Goal: Navigation & Orientation: Find specific page/section

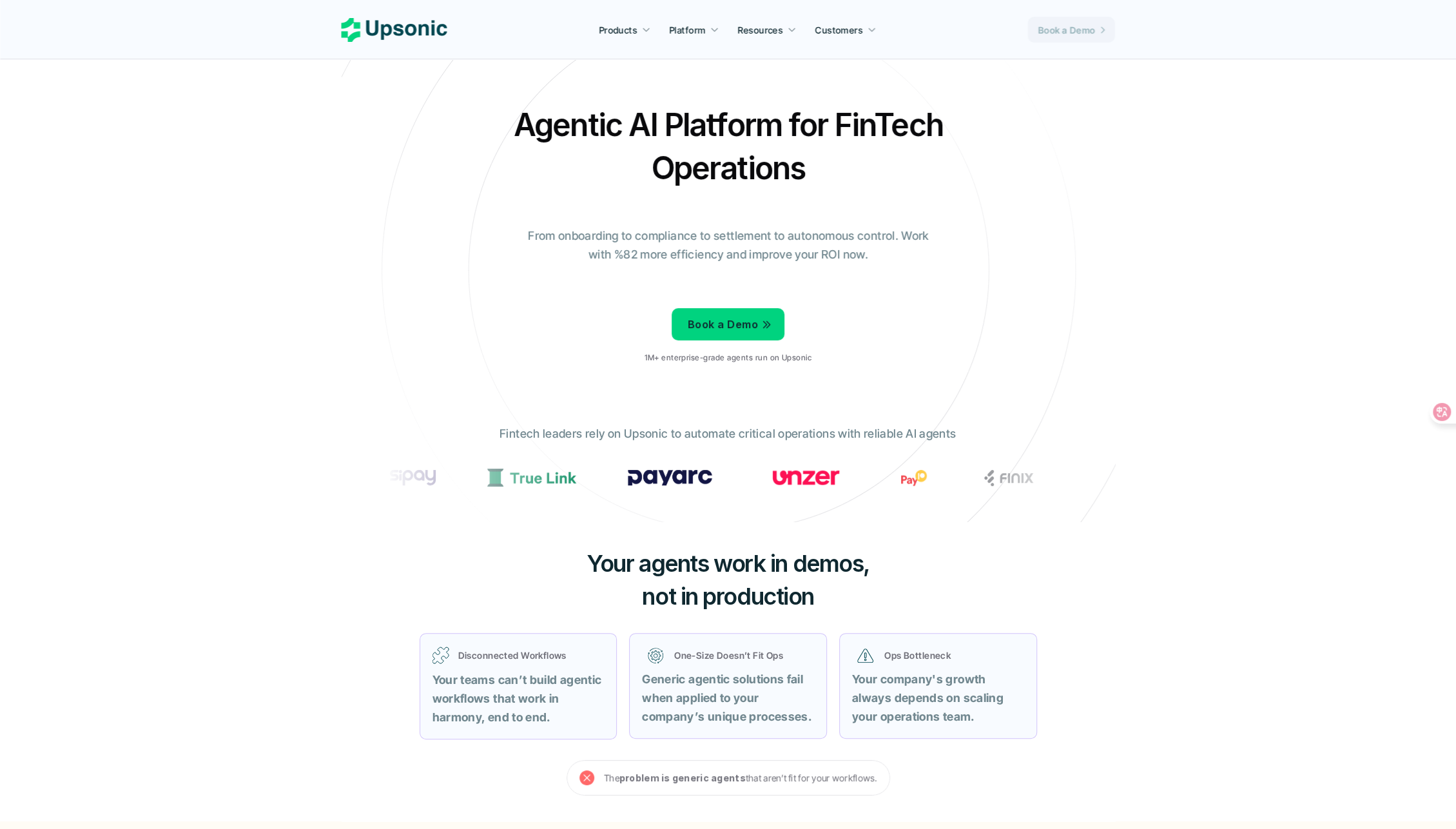
click at [1084, 27] on p "Book a Demo" at bounding box center [1066, 30] width 57 height 14
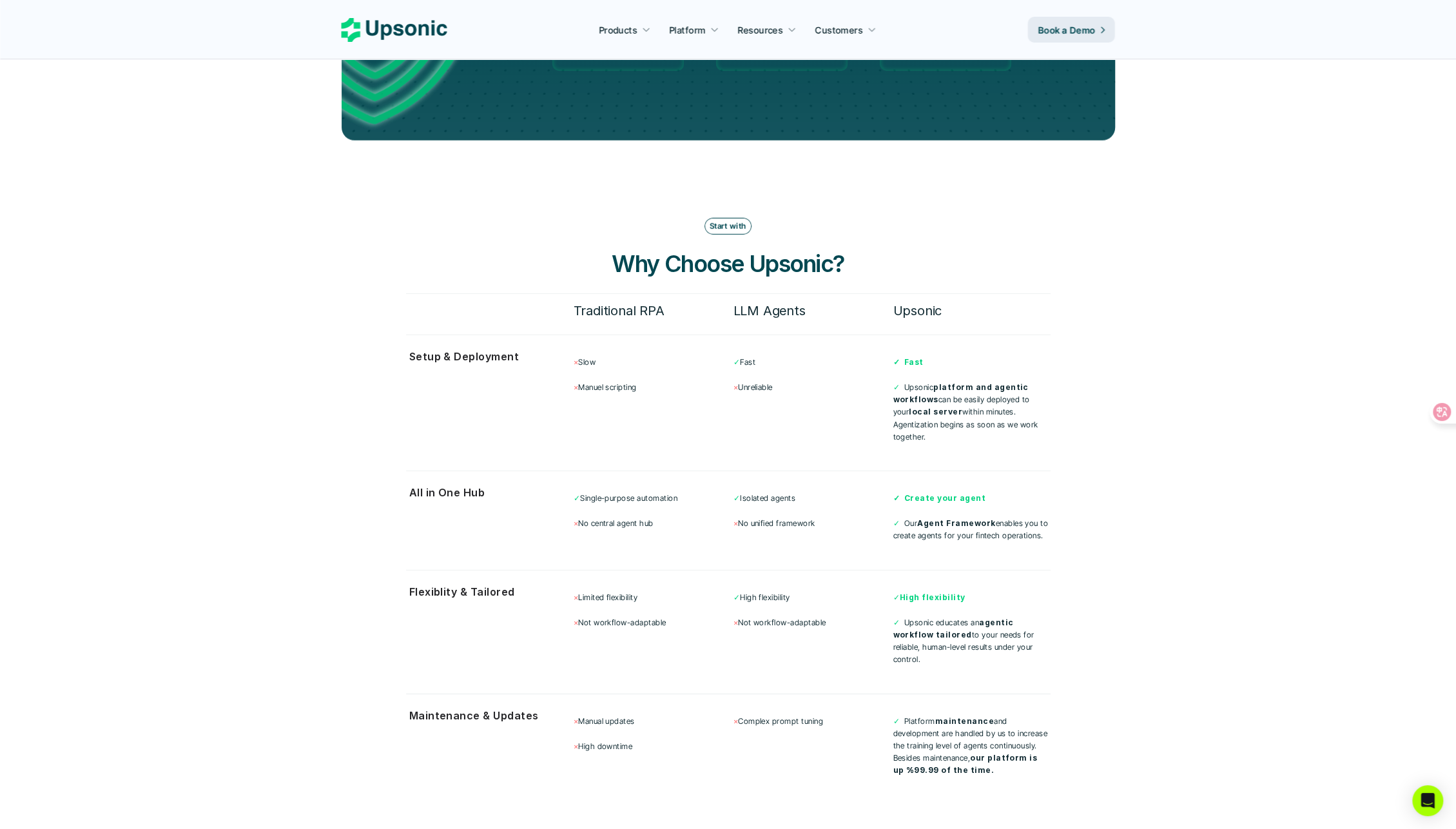
scroll to position [4555, 0]
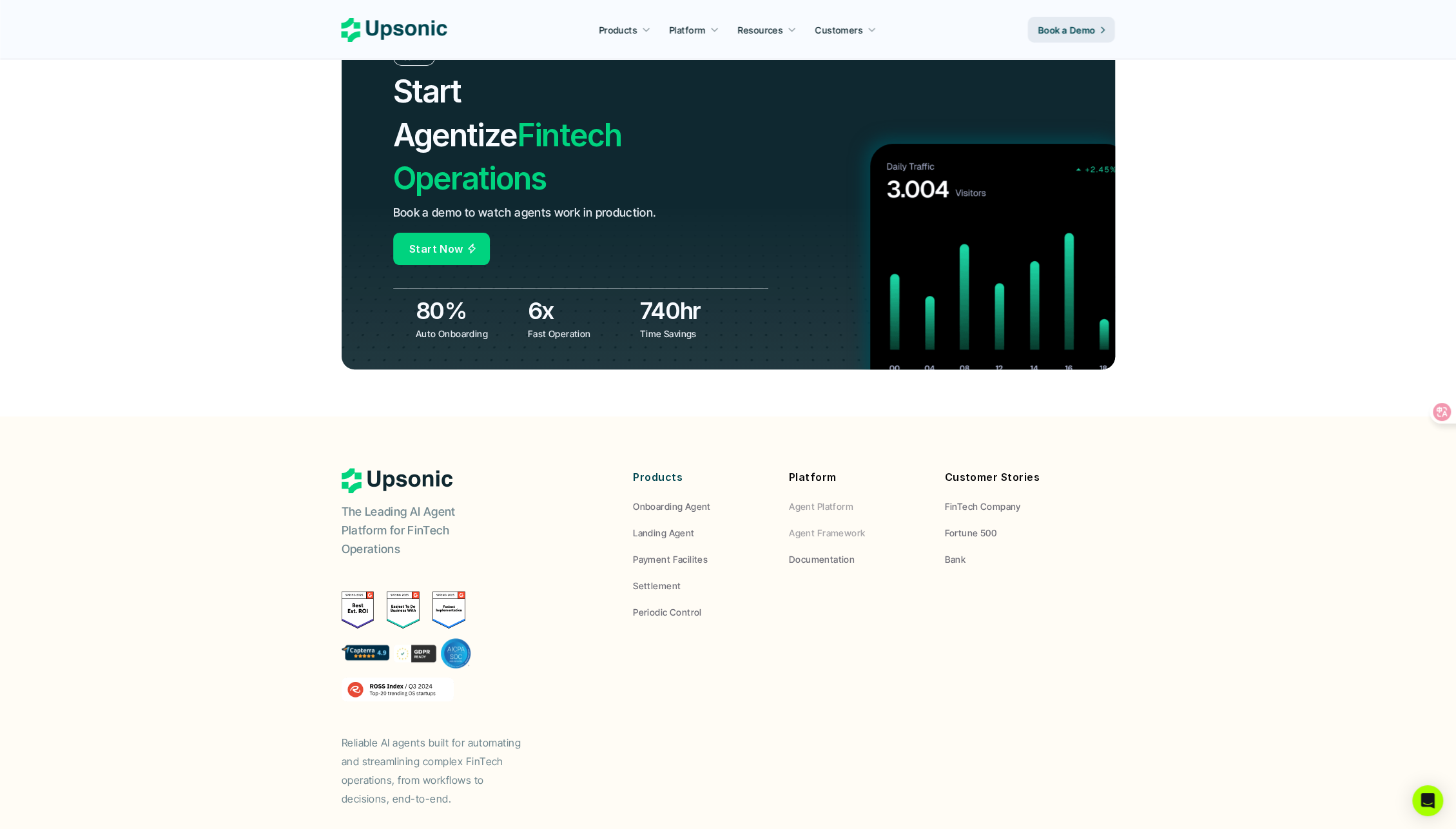
click at [835, 526] on p "Agent Framework" at bounding box center [827, 532] width 76 height 14
drag, startPoint x: 724, startPoint y: 588, endPoint x: 707, endPoint y: 583, distance: 17.7
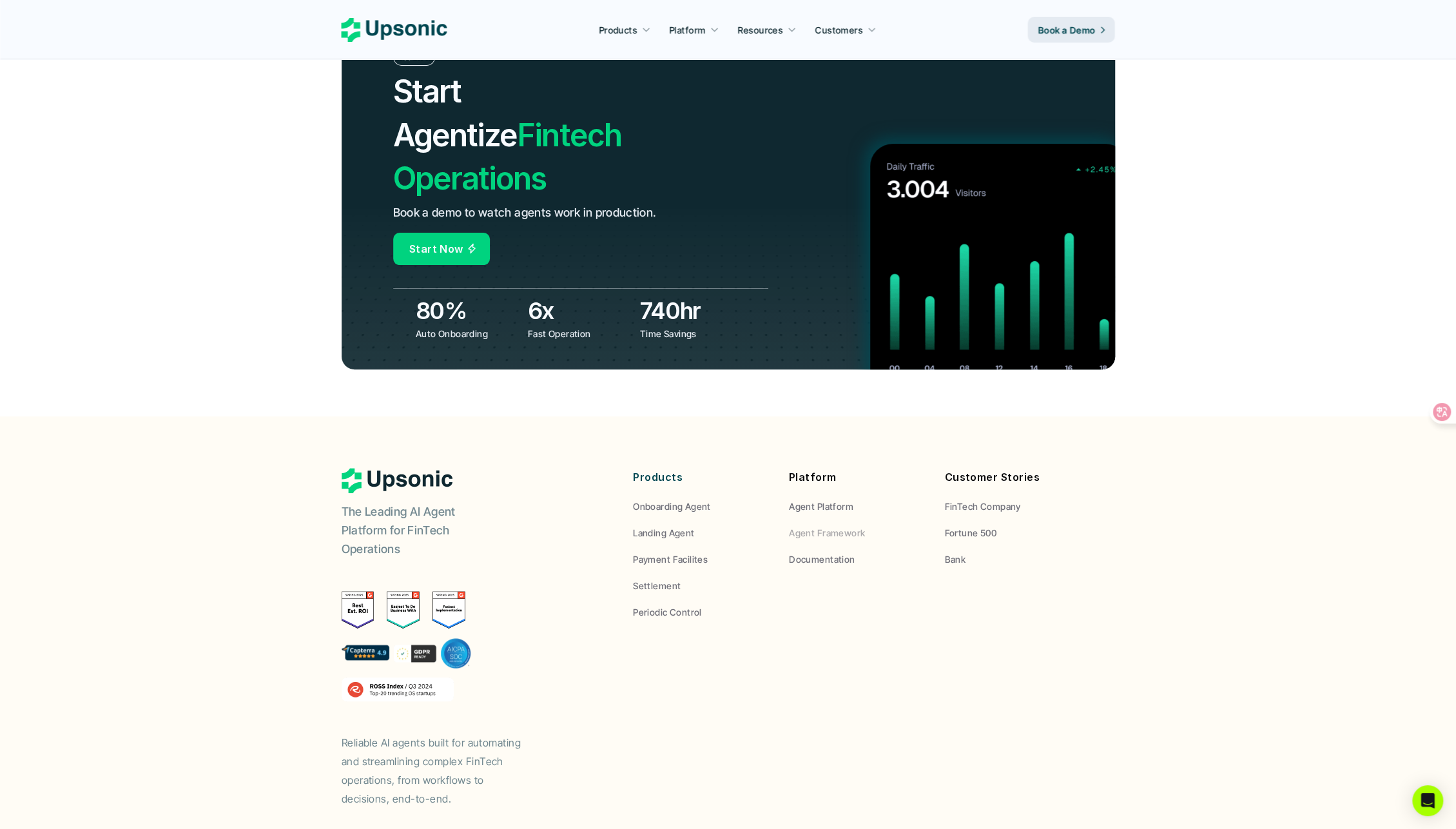
click at [722, 588] on div "The Leading AI Agent Platform for FinTech Operations Reliable AI agents built f…" at bounding box center [728, 637] width 774 height 340
click at [398, 591] on img at bounding box center [403, 610] width 33 height 37
click at [986, 499] on p "FinTech Company" at bounding box center [982, 506] width 76 height 14
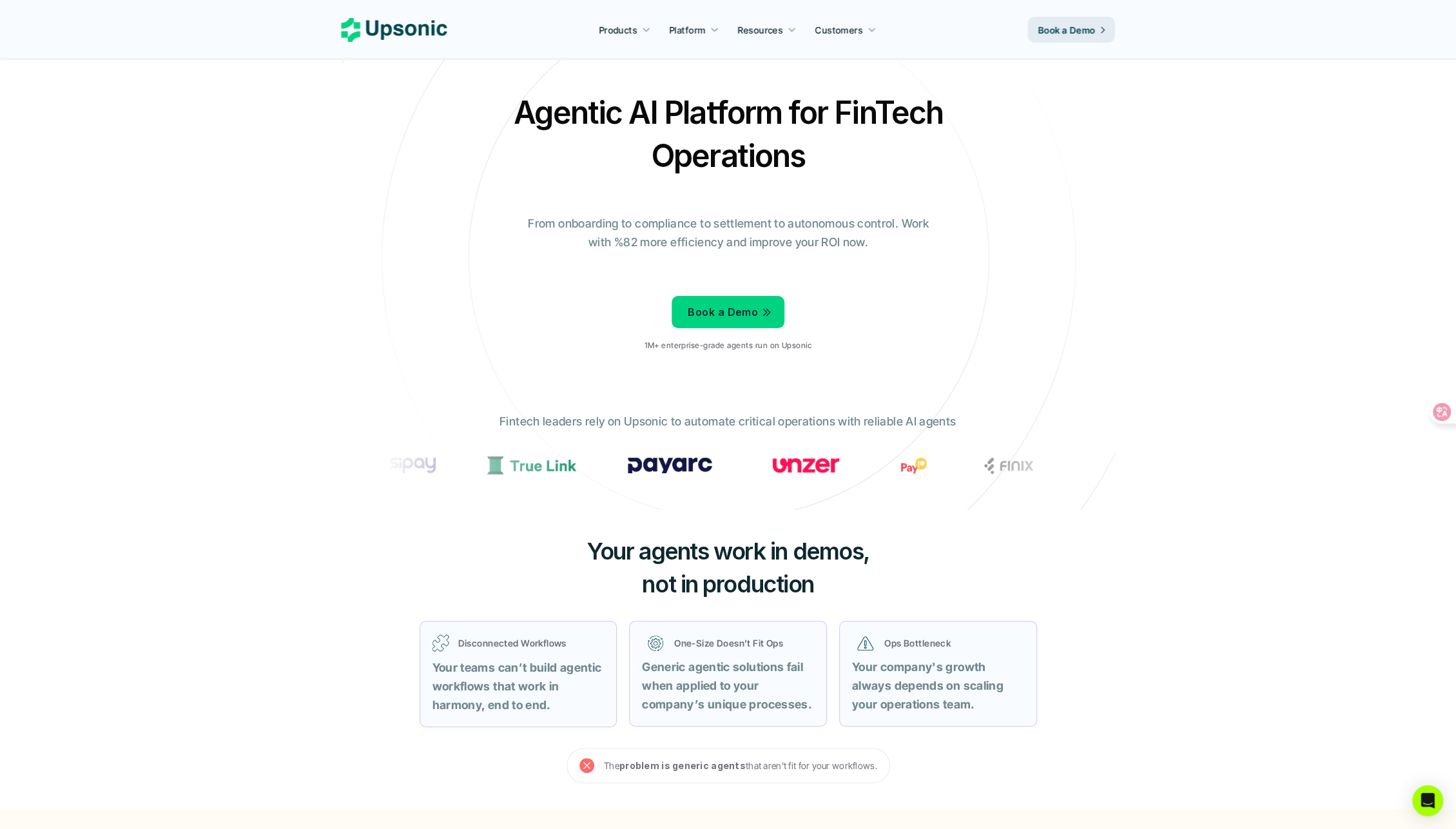
scroll to position [0, 0]
